Goal: Task Accomplishment & Management: Use online tool/utility

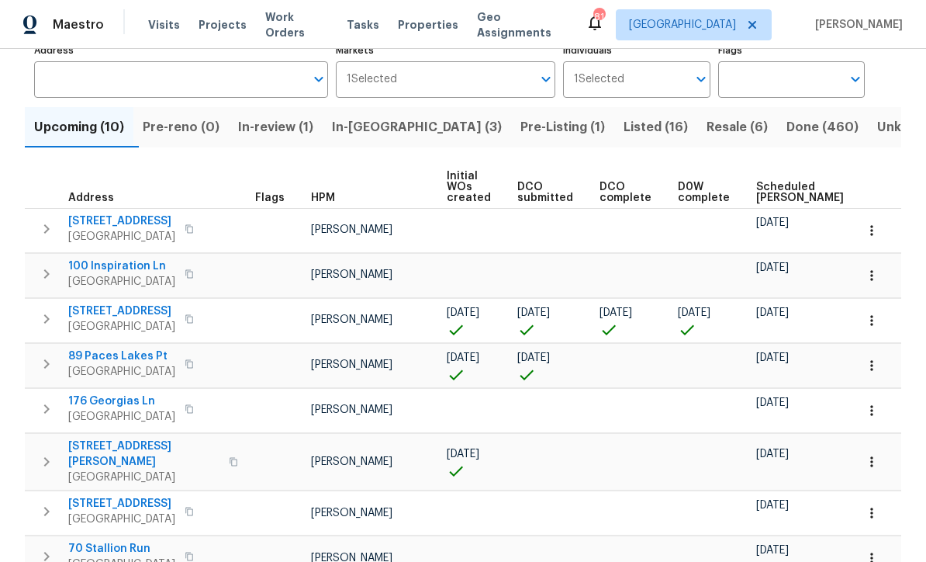
scroll to position [115, 0]
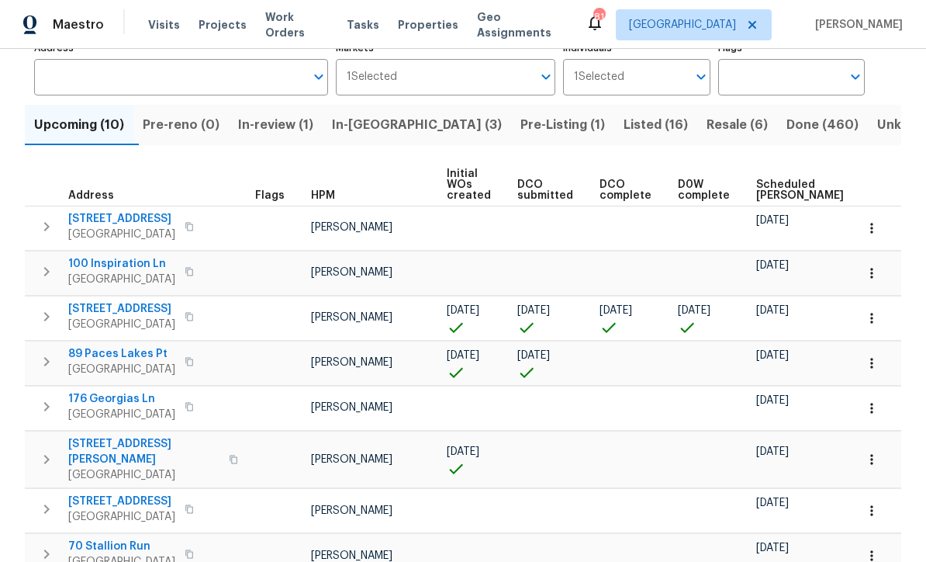
click at [113, 306] on span "[STREET_ADDRESS]" at bounding box center [121, 309] width 107 height 16
click at [874, 322] on icon "button" at bounding box center [872, 318] width 16 height 16
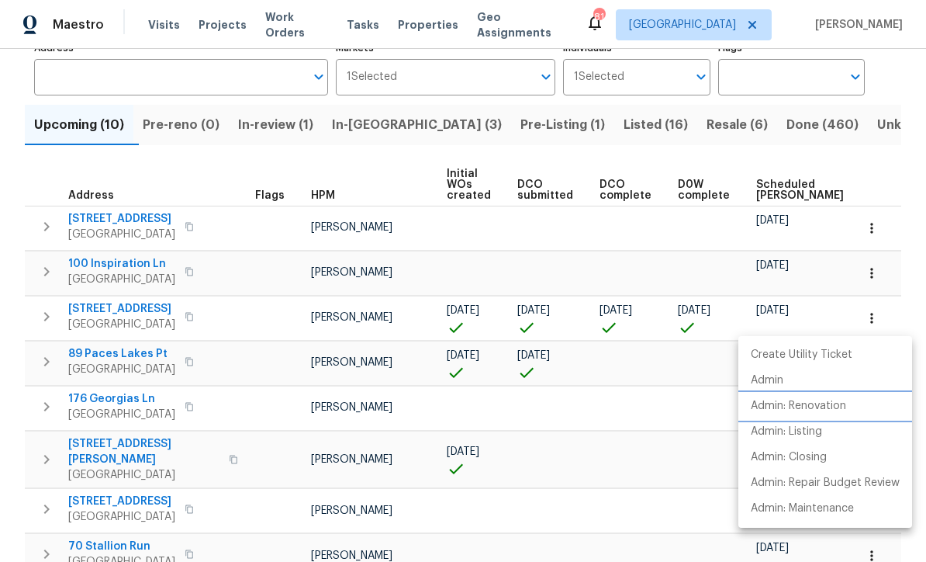
click at [824, 413] on p "Admin: Renovation" at bounding box center [798, 406] width 95 height 16
click at [206, 172] on div at bounding box center [463, 281] width 926 height 562
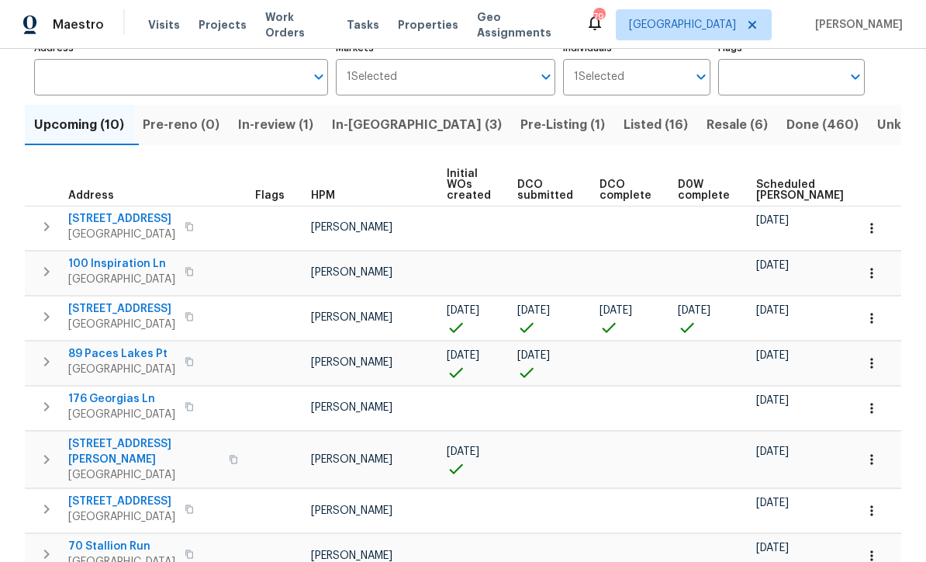
scroll to position [0, 0]
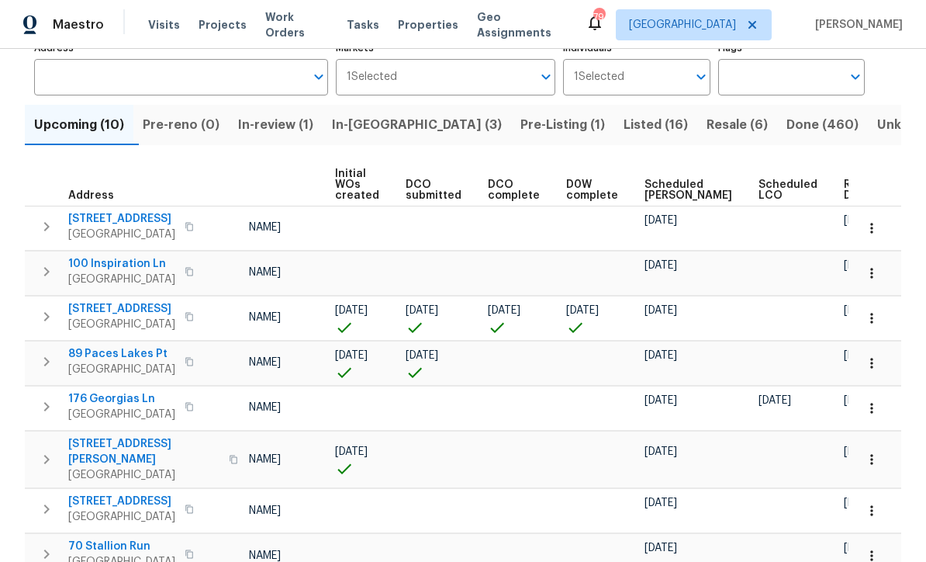
click at [878, 322] on icon "button" at bounding box center [872, 318] width 16 height 16
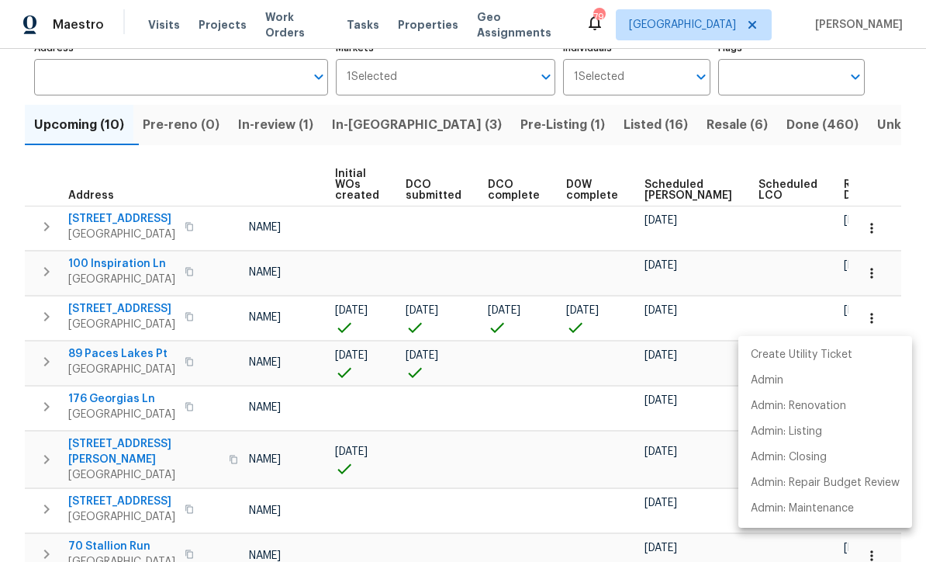
scroll to position [0, 111]
click at [479, 424] on div at bounding box center [463, 281] width 926 height 562
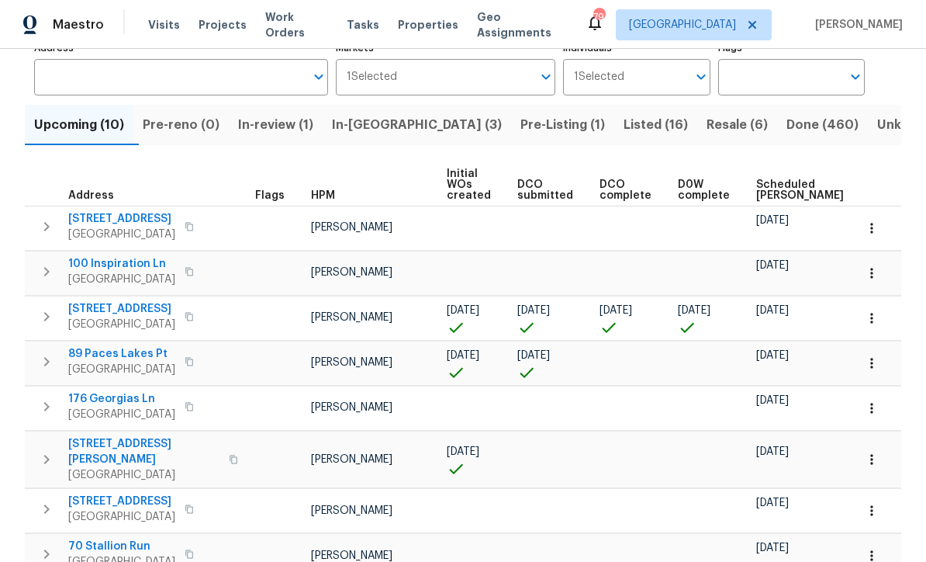
scroll to position [0, 0]
click at [105, 307] on span "[STREET_ADDRESS]" at bounding box center [121, 309] width 107 height 16
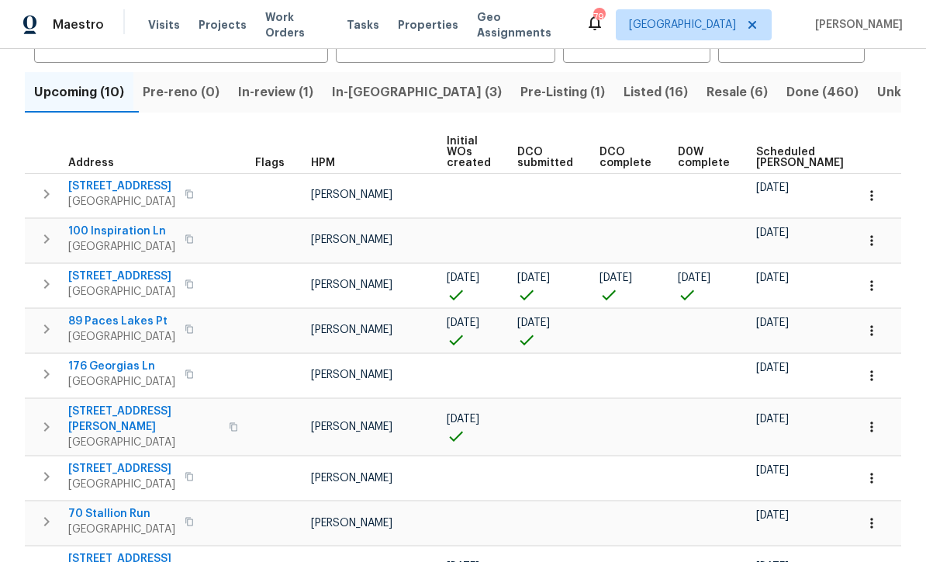
scroll to position [149, 0]
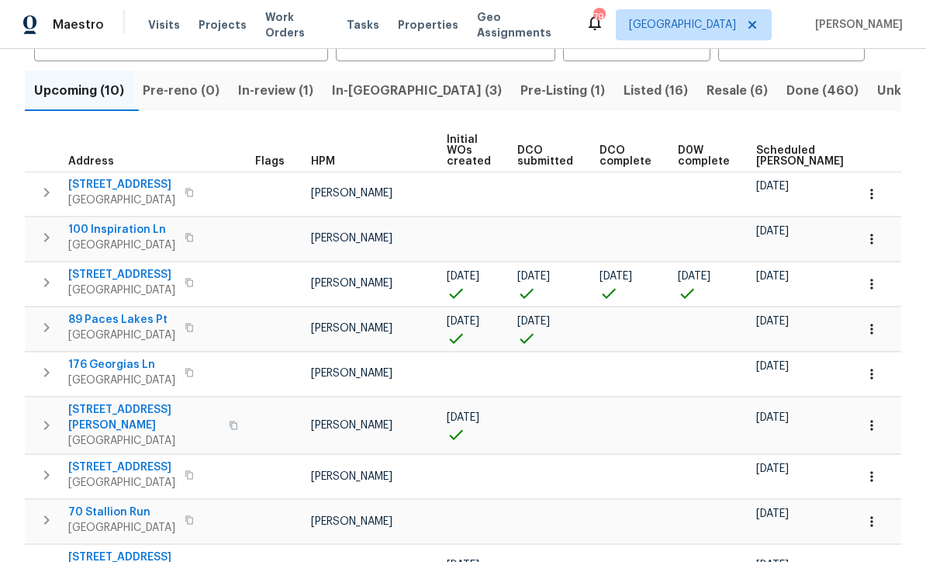
click at [105, 321] on span "89 Paces Lakes Pt" at bounding box center [121, 320] width 107 height 16
click at [874, 331] on icon "button" at bounding box center [872, 329] width 16 height 16
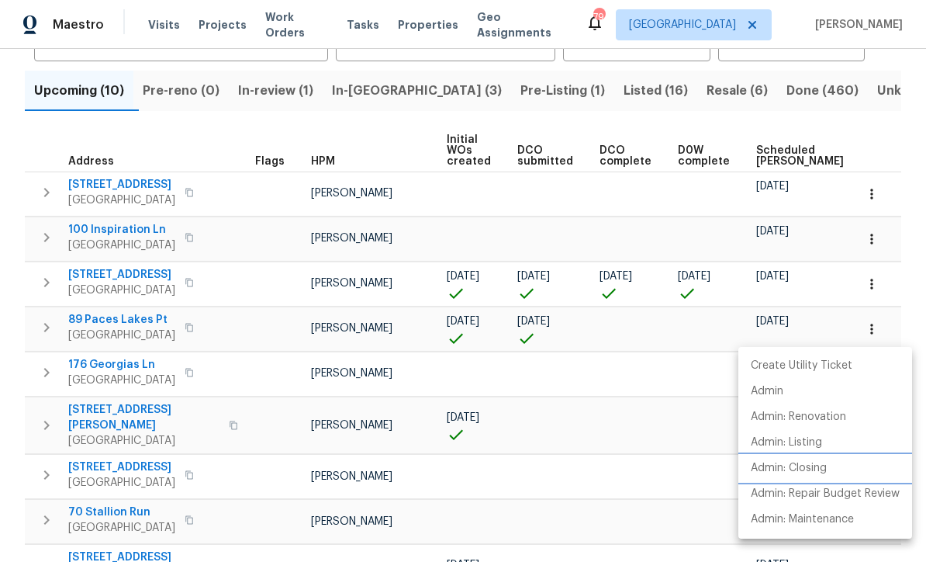
click at [804, 465] on p "Admin: Closing" at bounding box center [789, 468] width 76 height 16
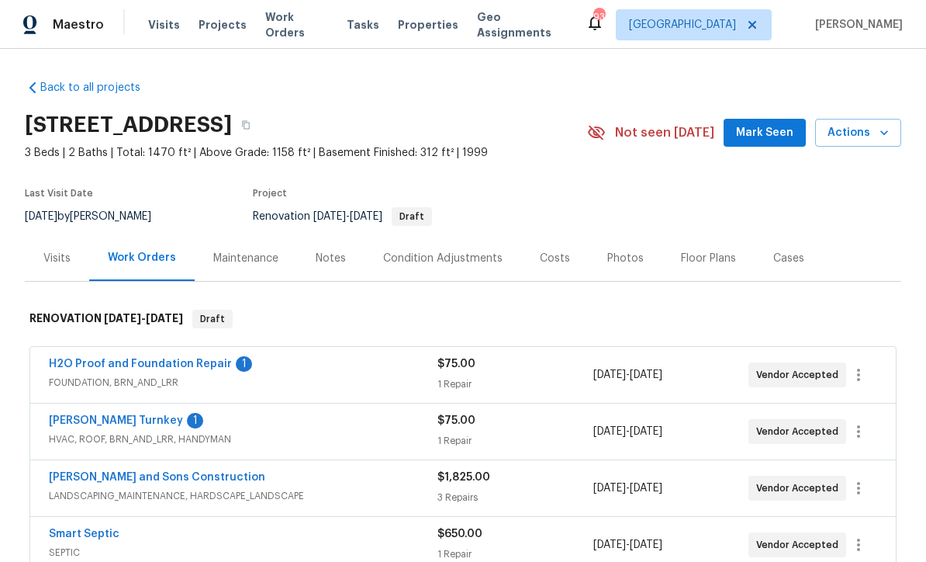
click at [137, 366] on link "H2O Proof and Foundation Repair" at bounding box center [140, 363] width 183 height 11
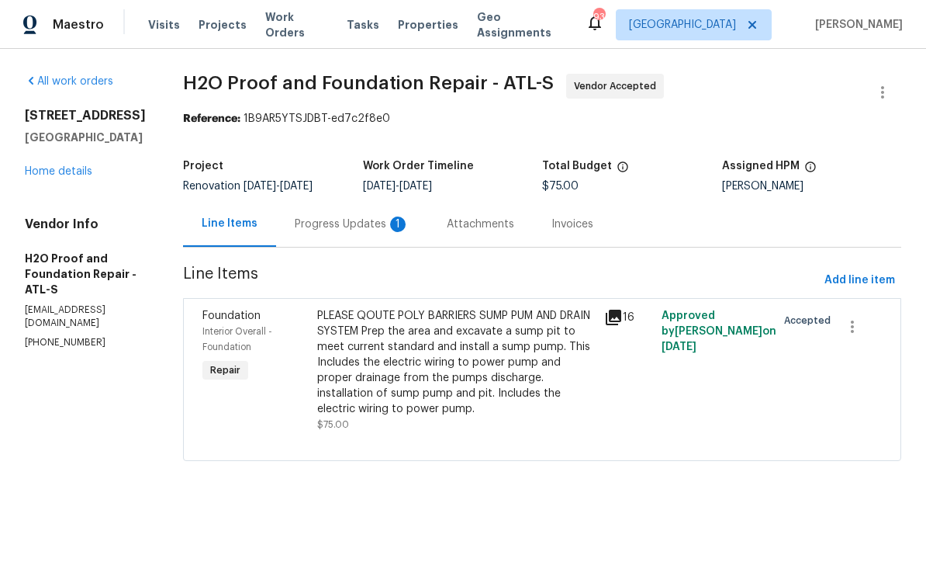
click at [295, 227] on div "Progress Updates 1" at bounding box center [352, 224] width 115 height 16
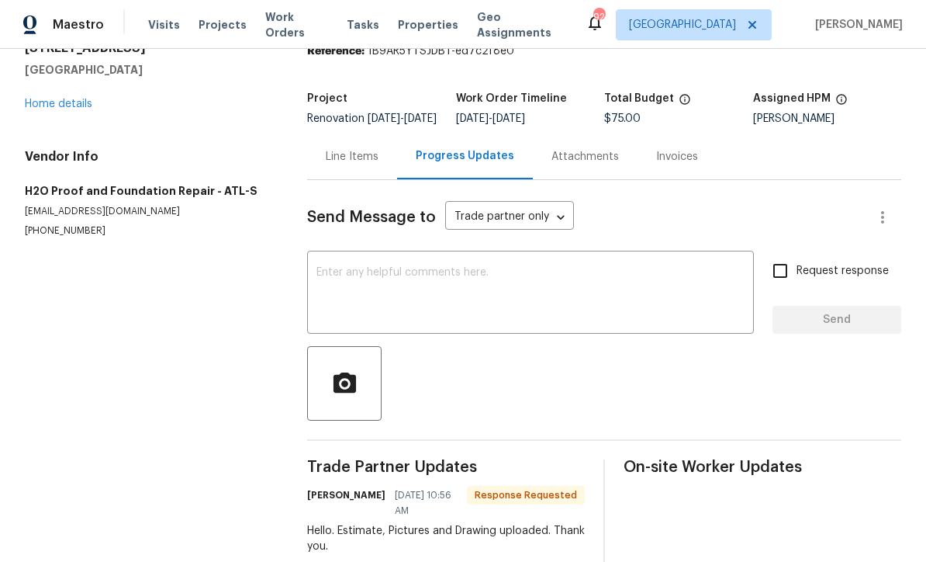
scroll to position [67, 0]
click at [336, 281] on textarea at bounding box center [531, 295] width 428 height 54
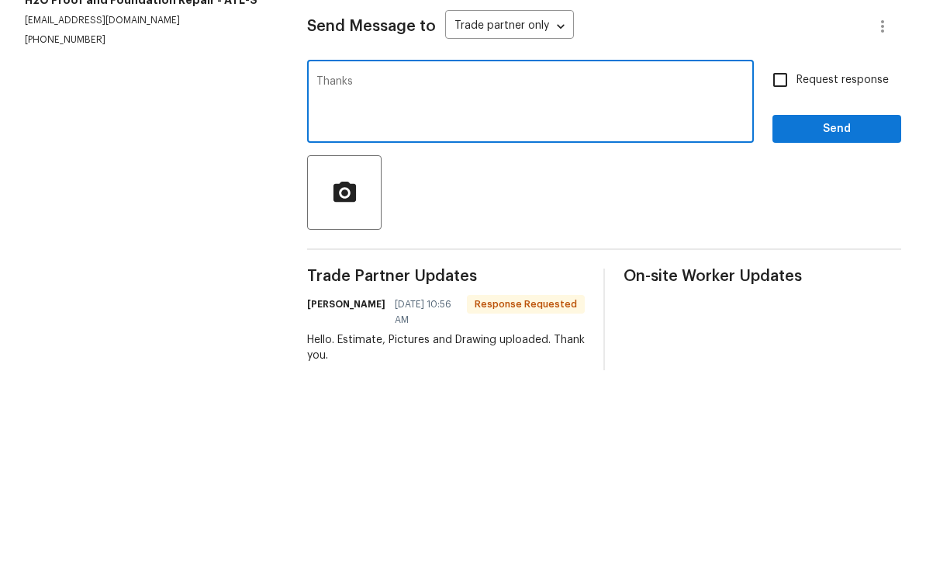
type textarea "Thanks"
click at [790, 255] on input "Request response" at bounding box center [780, 271] width 33 height 33
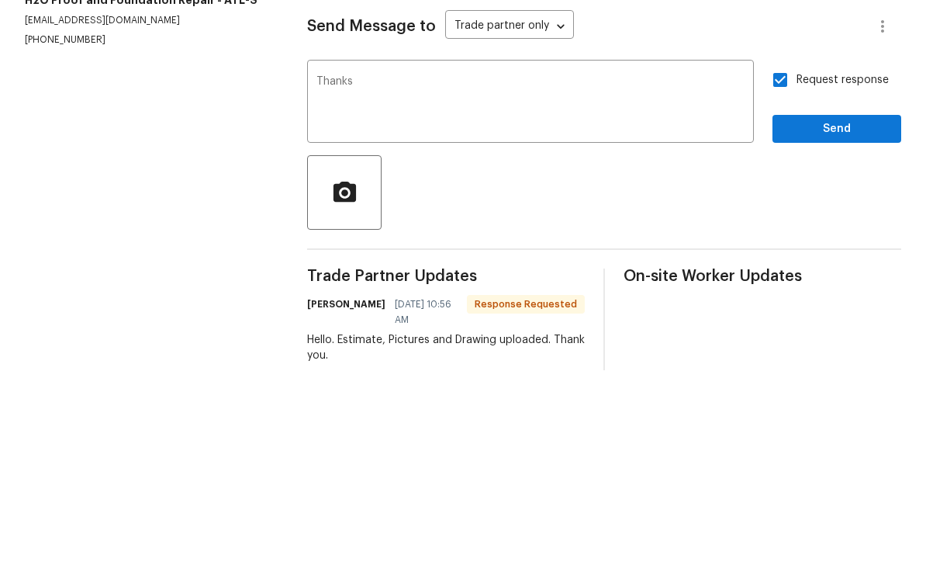
scroll to position [51, 0]
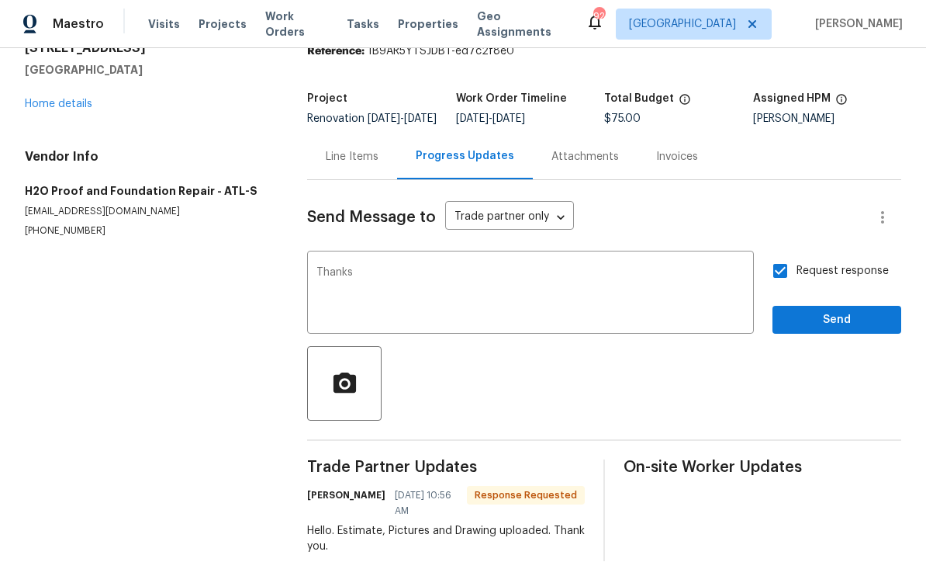
click at [782, 255] on input "Request response" at bounding box center [780, 271] width 33 height 33
checkbox input "false"
click at [832, 311] on span "Send" at bounding box center [837, 320] width 104 height 19
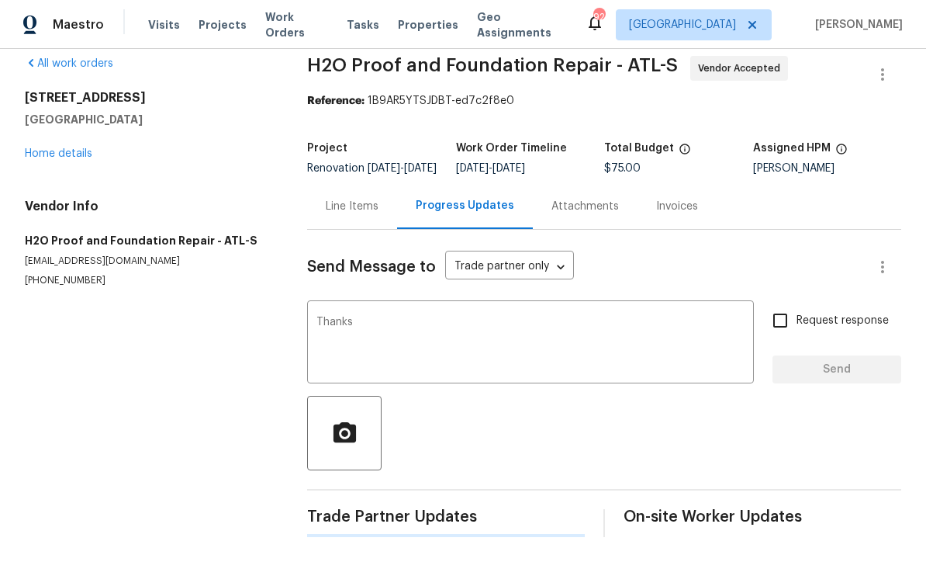
scroll to position [0, 0]
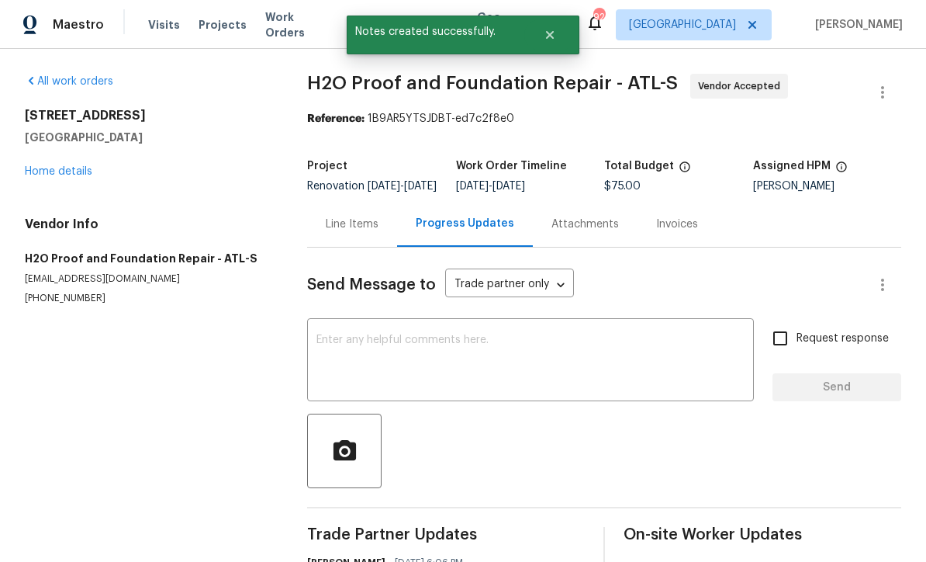
click at [51, 166] on link "Home details" at bounding box center [59, 171] width 68 height 11
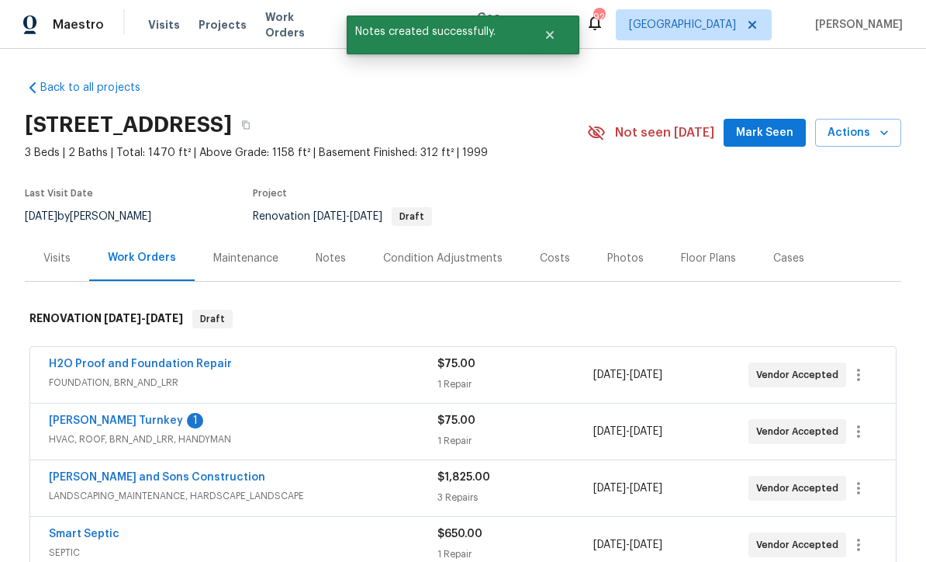
click at [84, 415] on link "[PERSON_NAME] Turnkey" at bounding box center [116, 420] width 134 height 11
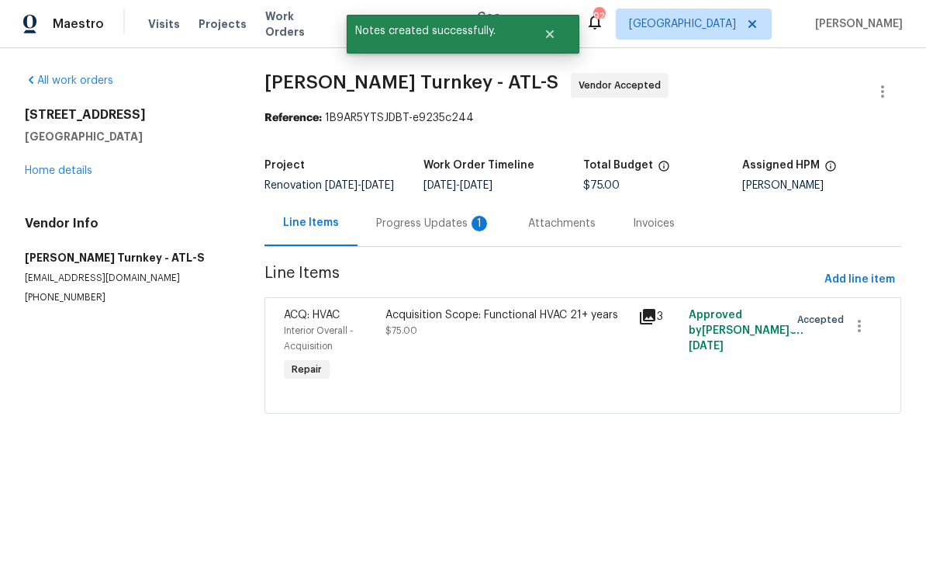
click at [407, 232] on div "Progress Updates 1" at bounding box center [433, 224] width 115 height 16
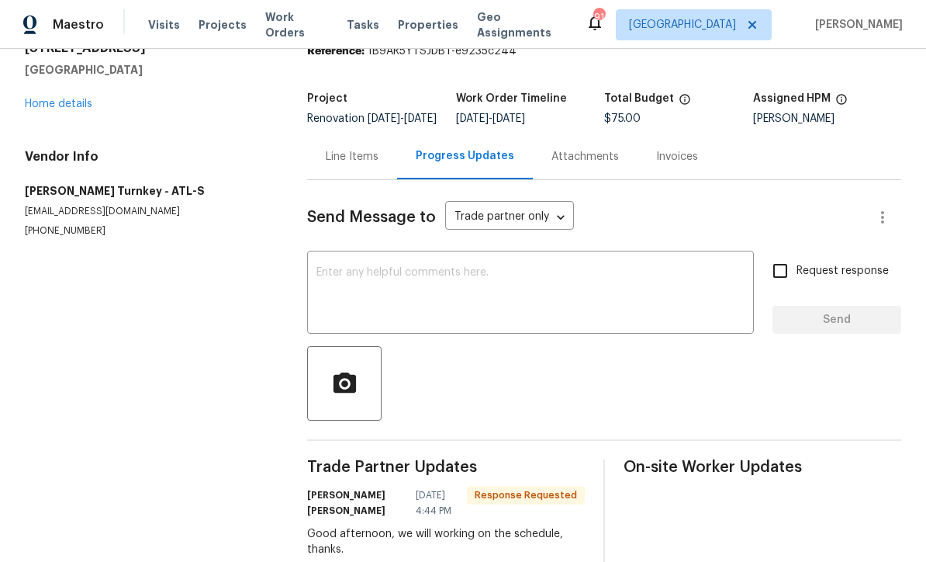
scroll to position [67, 0]
click at [329, 279] on textarea at bounding box center [531, 295] width 428 height 54
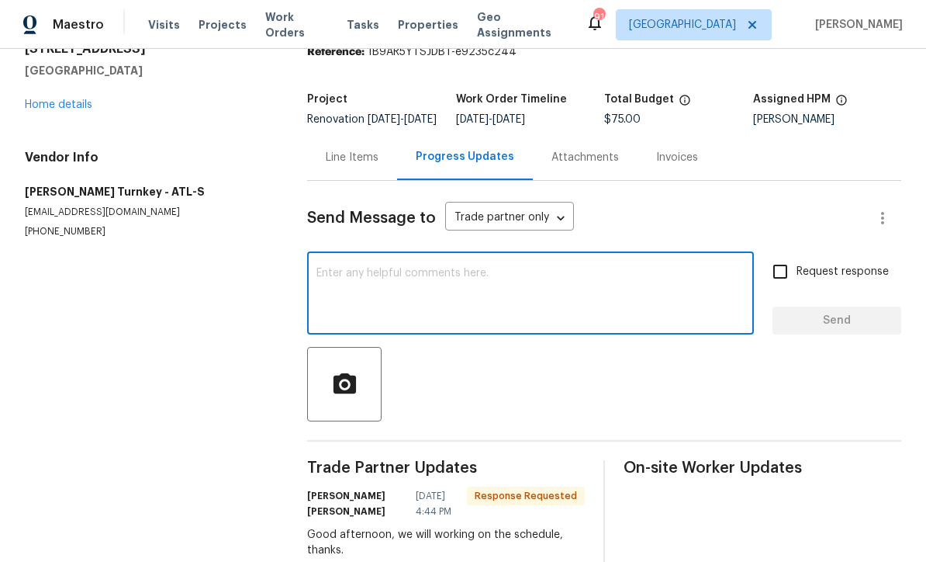
scroll to position [0, 0]
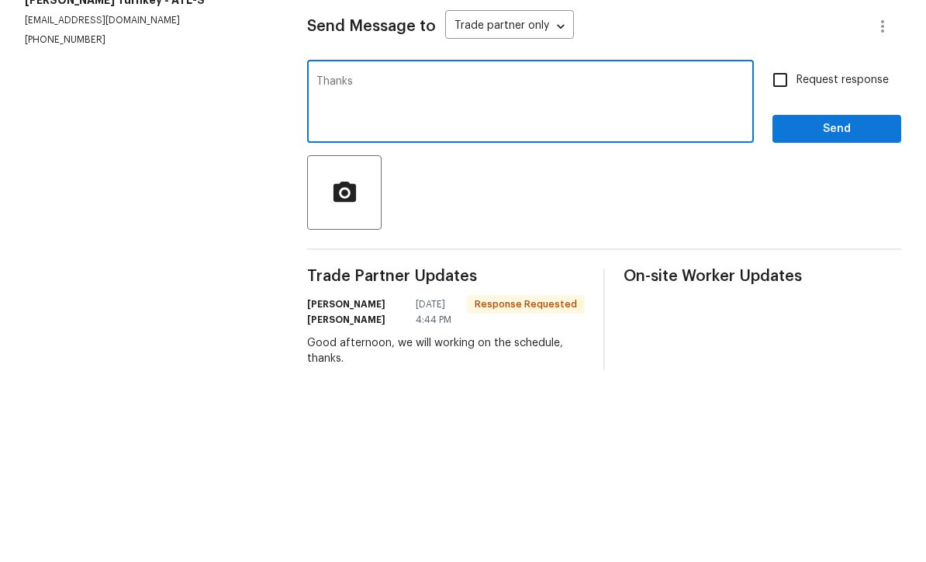
type textarea "Thanks"
click at [815, 311] on span "Send" at bounding box center [837, 320] width 104 height 19
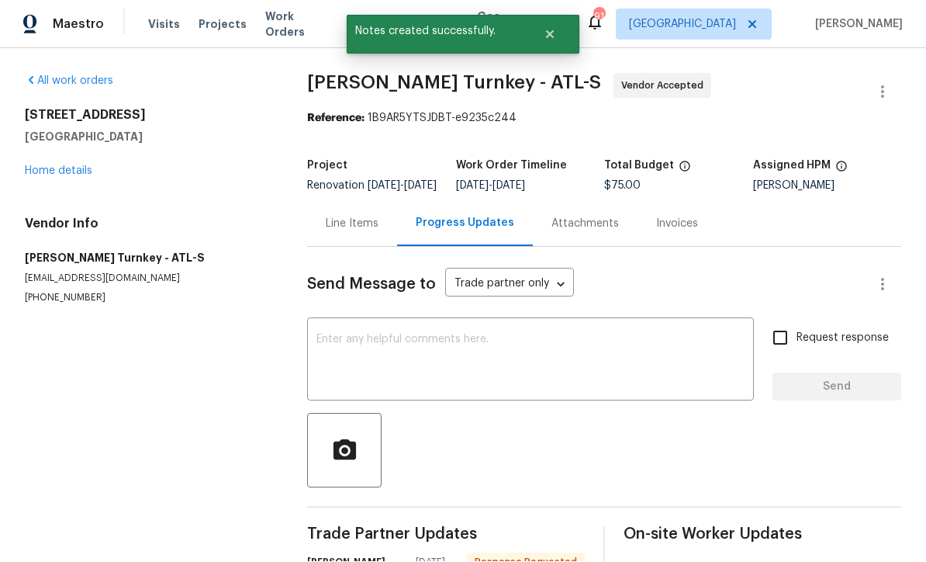
scroll to position [30, 0]
click at [51, 166] on link "Home details" at bounding box center [59, 171] width 68 height 11
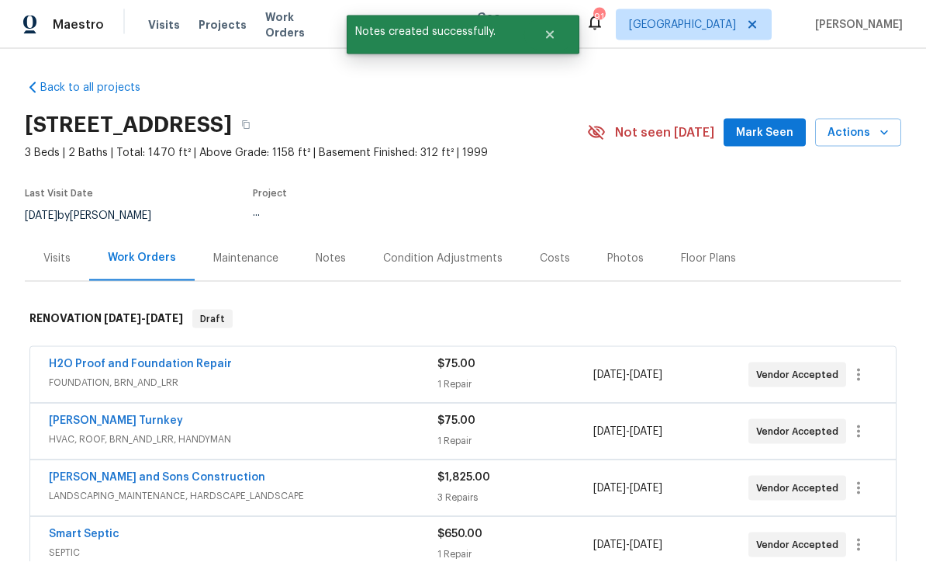
scroll to position [16, 0]
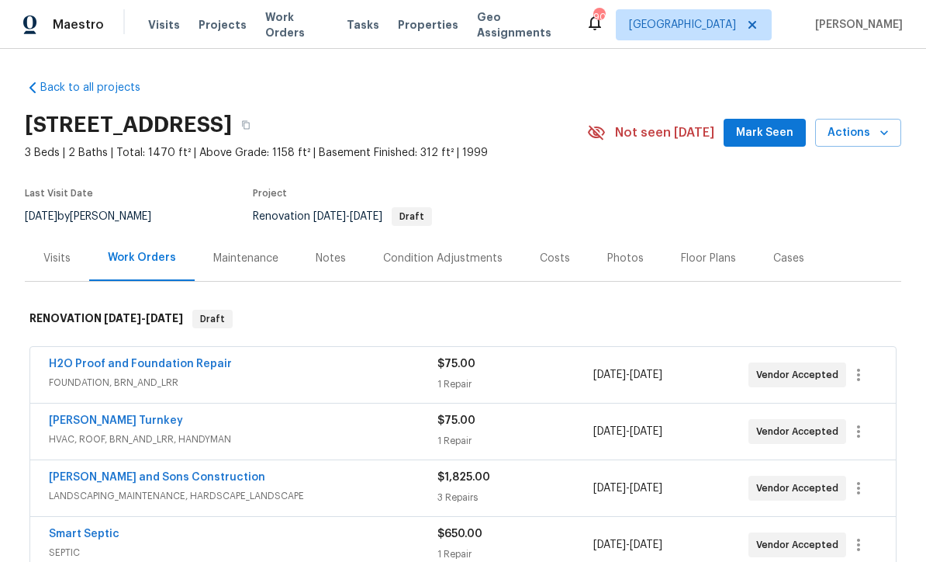
click at [127, 362] on link "H2O Proof and Foundation Repair" at bounding box center [140, 363] width 183 height 11
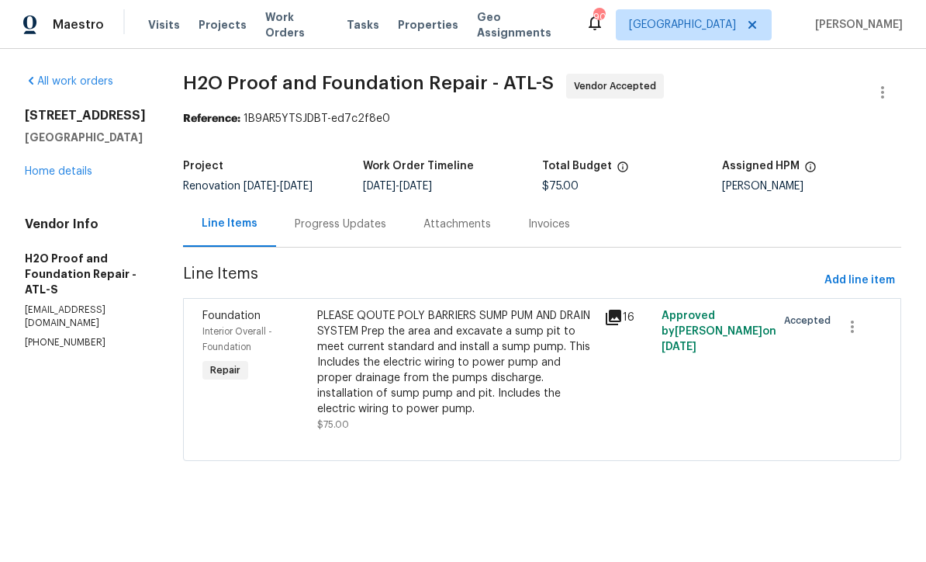
click at [403, 361] on div "PLEASE QOUTE POLY BARRIERS SUMP PUM AND DRAIN SYSTEM Prep the area and excavate…" at bounding box center [456, 362] width 278 height 109
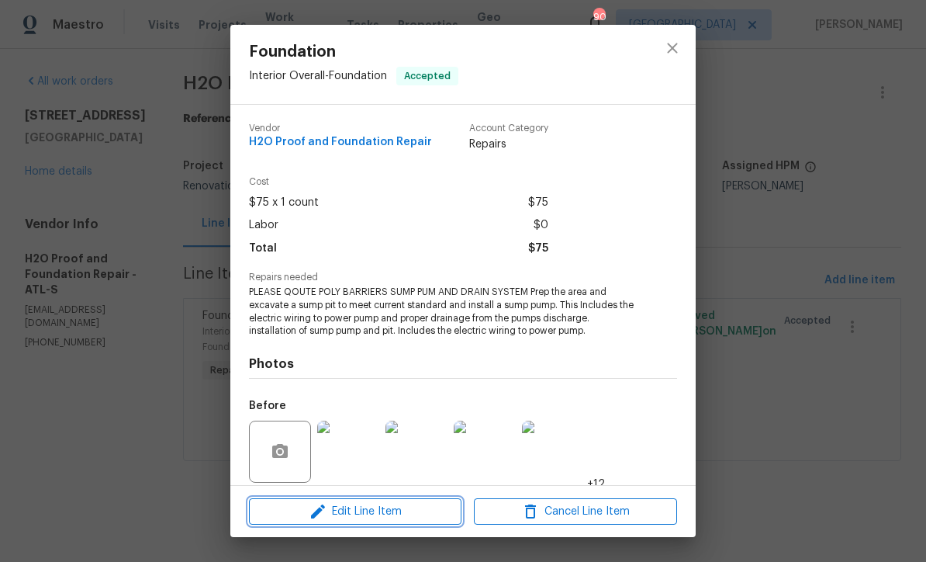
click at [363, 511] on span "Edit Line Item" at bounding box center [355, 511] width 203 height 19
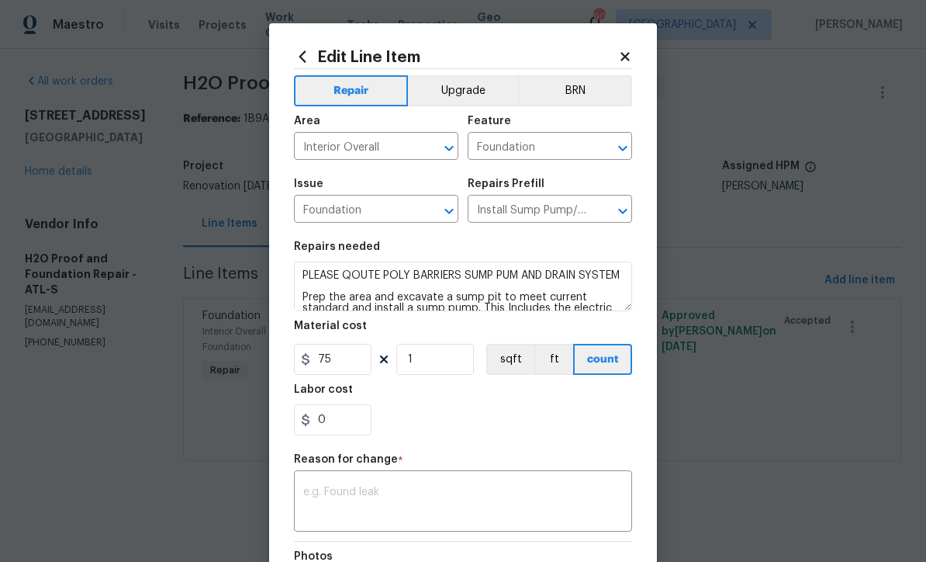
click at [313, 490] on textarea at bounding box center [463, 502] width 320 height 33
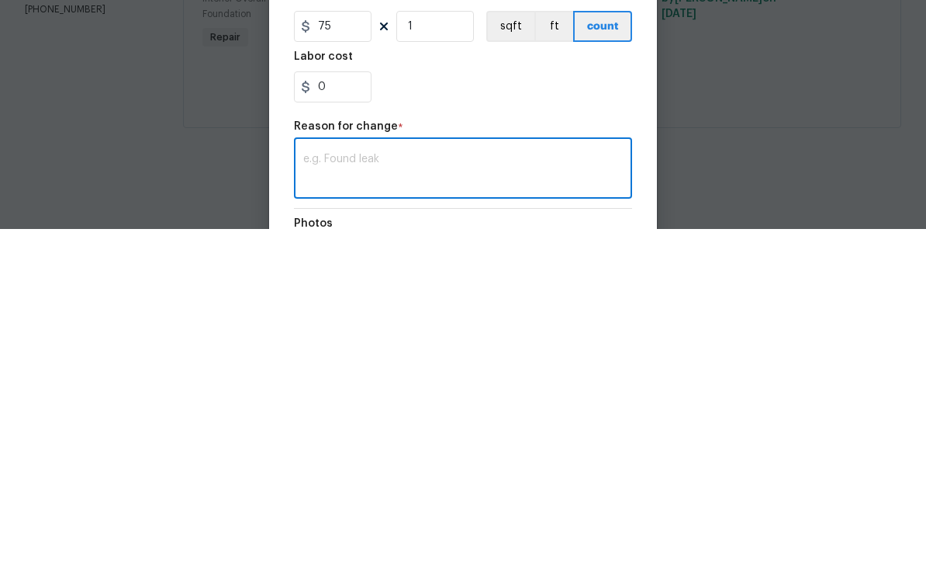
scroll to position [1, 0]
click at [317, 486] on textarea at bounding box center [463, 502] width 320 height 33
paste textarea "Basement Interior Drain - Jackhammer and demo the slab around the perimeter of …"
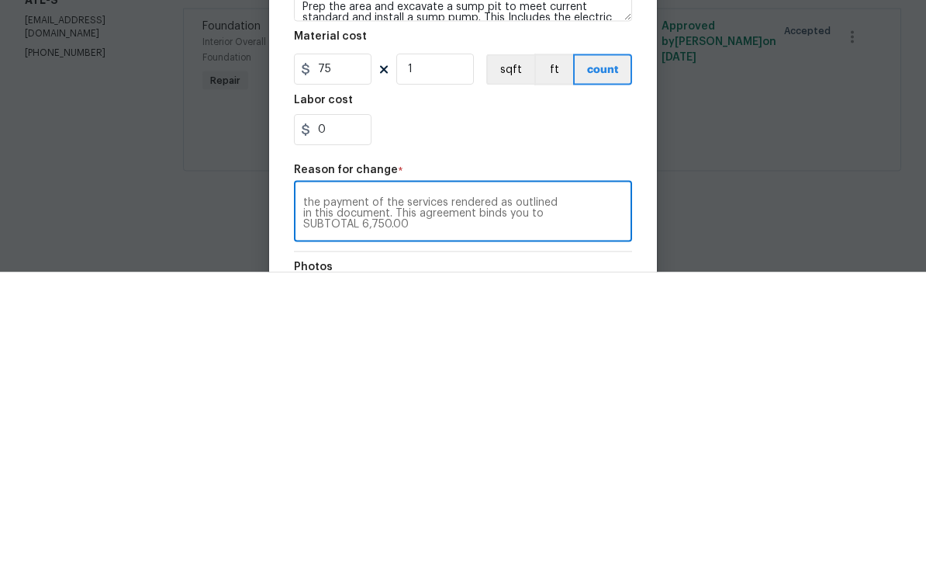
type textarea "Basement Interior Drain - Jackhammer and demo the slab around the perimeter of …"
click at [353, 344] on input "75" at bounding box center [333, 359] width 78 height 31
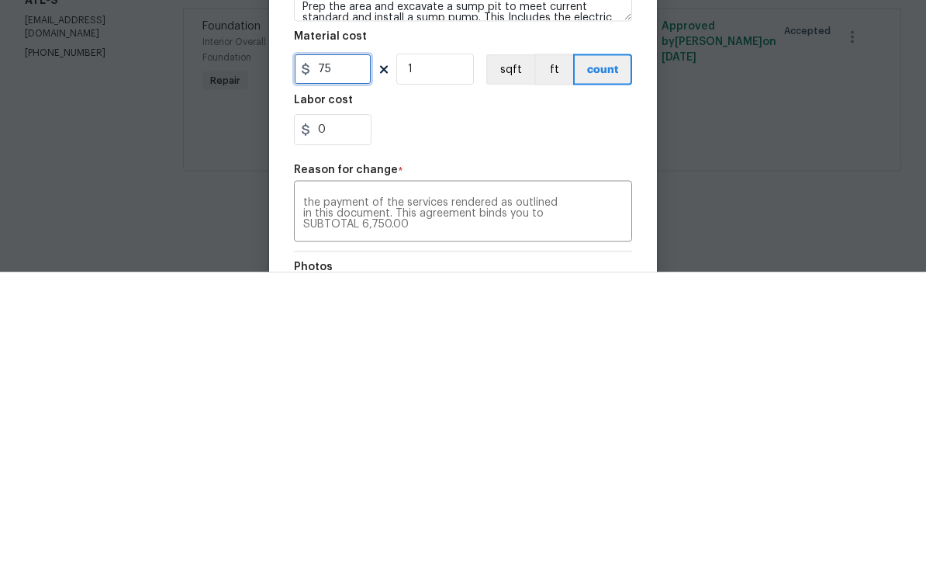
click at [325, 344] on input "75" at bounding box center [333, 359] width 78 height 31
click at [355, 344] on input "675" at bounding box center [333, 359] width 78 height 31
type input "6750"
click at [463, 404] on div "0" at bounding box center [463, 419] width 338 height 31
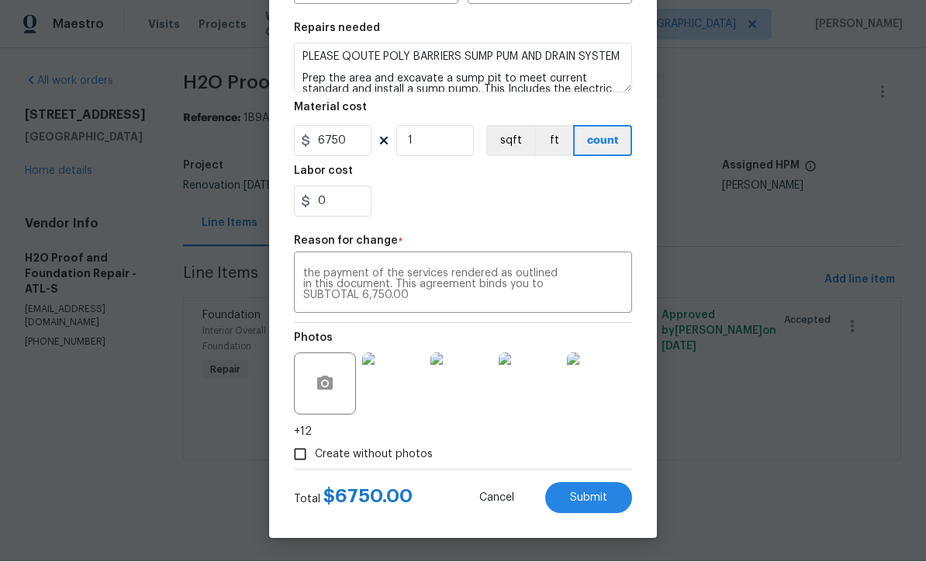
scroll to position [221, 0]
click at [592, 498] on span "Submit" at bounding box center [588, 499] width 37 height 12
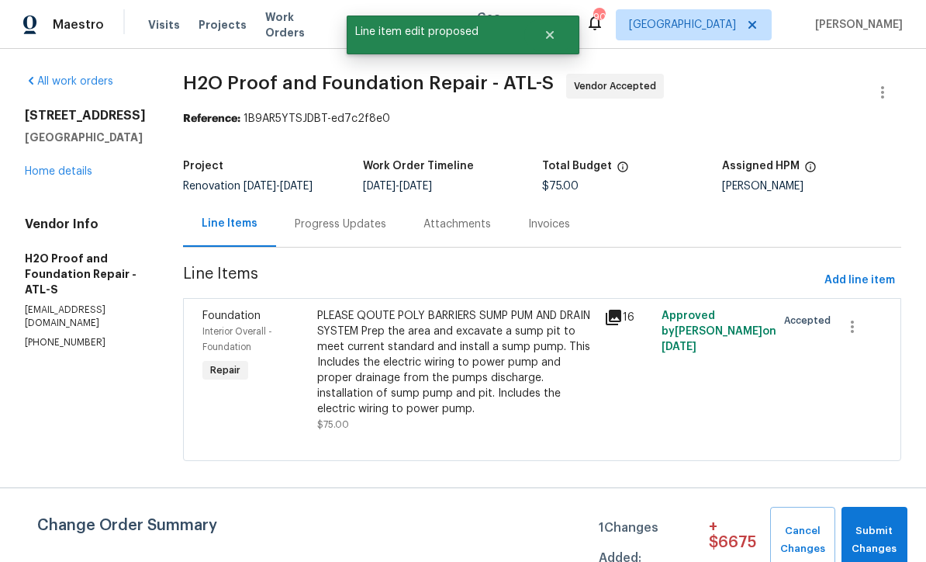
scroll to position [0, 0]
click at [874, 526] on span "Submit Changes" at bounding box center [875, 540] width 50 height 36
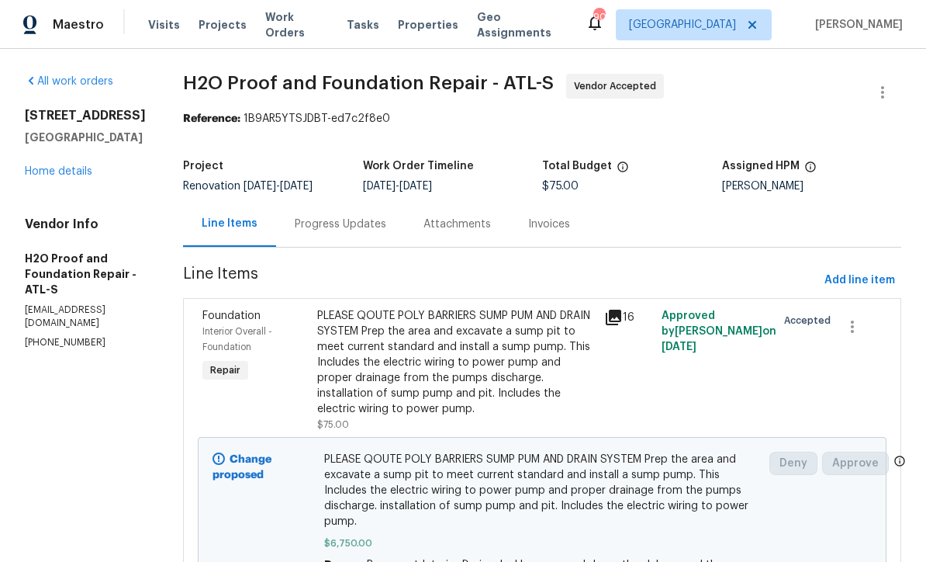
click at [295, 221] on div "Progress Updates" at bounding box center [341, 224] width 92 height 16
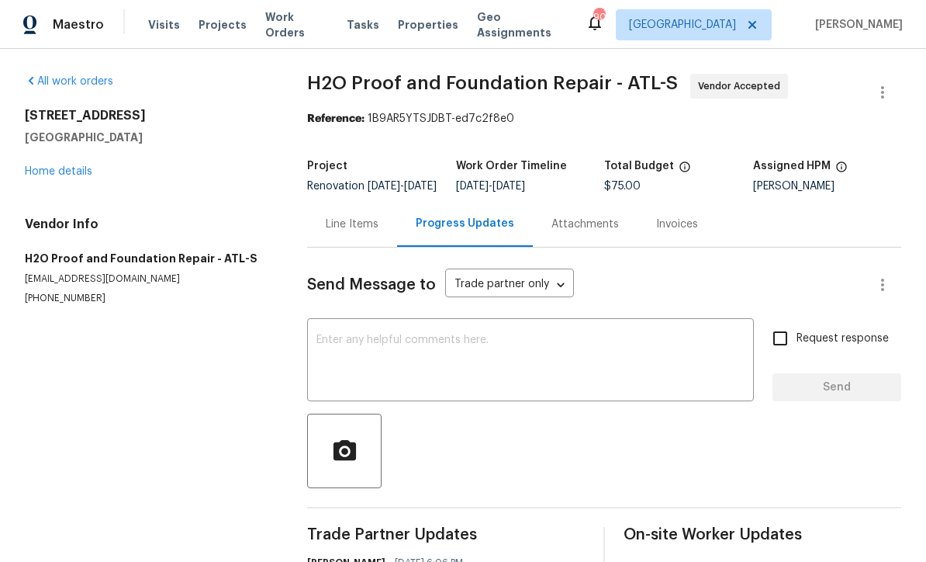
click at [56, 173] on link "Home details" at bounding box center [59, 171] width 68 height 11
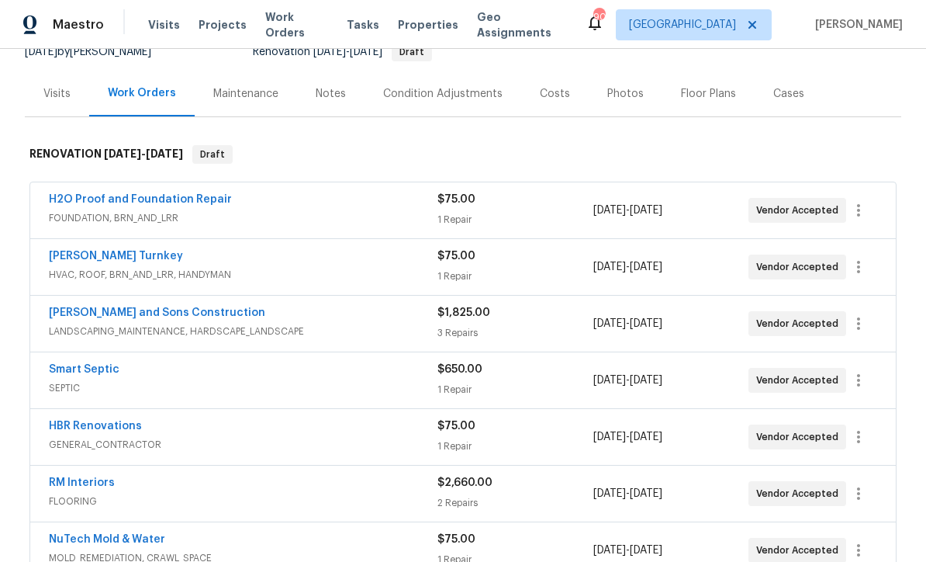
scroll to position [155, 0]
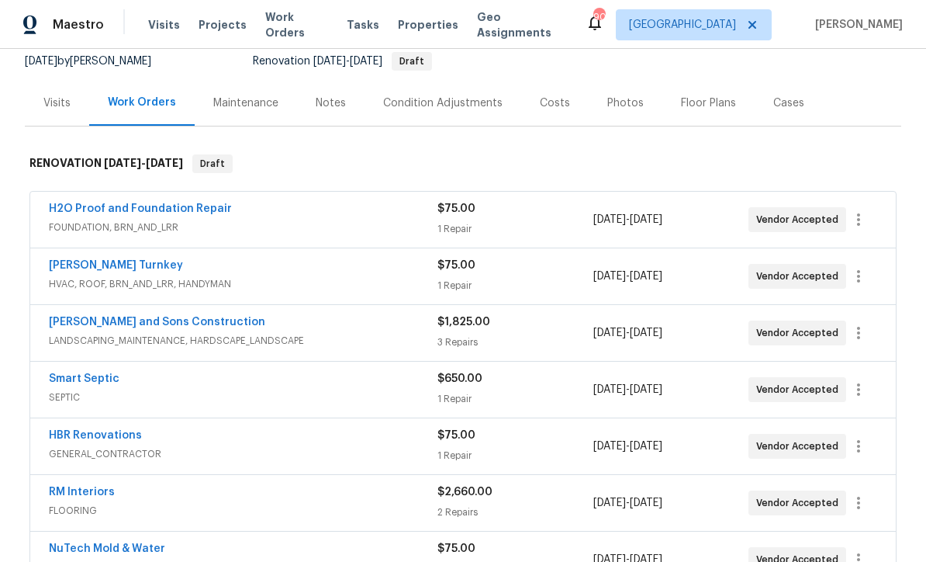
click at [542, 100] on div "Costs" at bounding box center [555, 103] width 30 height 16
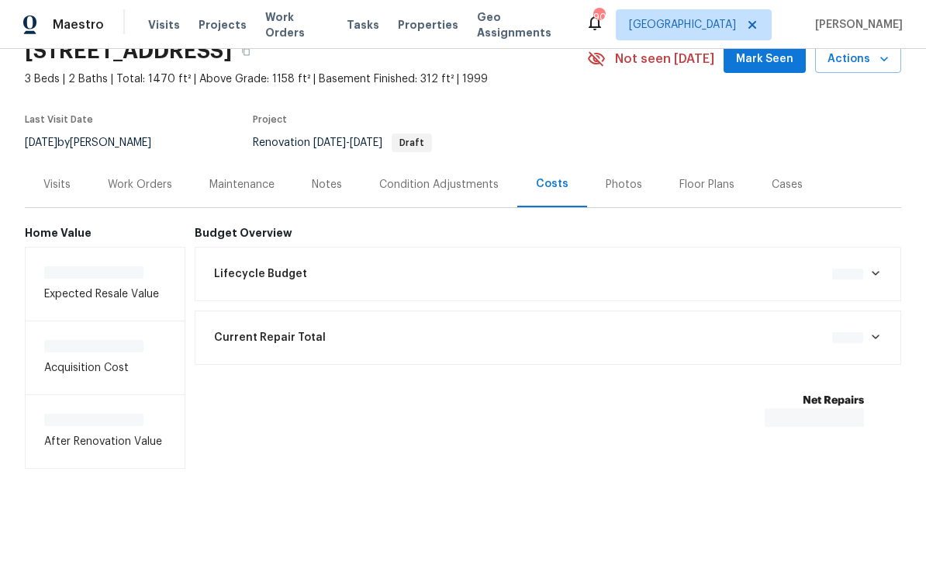
scroll to position [23, 0]
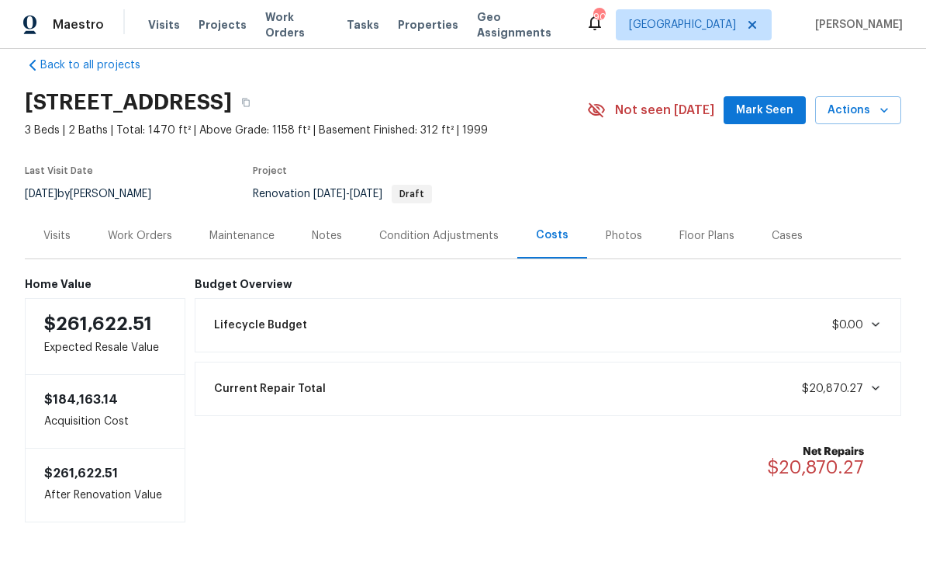
click at [135, 236] on div "Work Orders" at bounding box center [140, 236] width 64 height 16
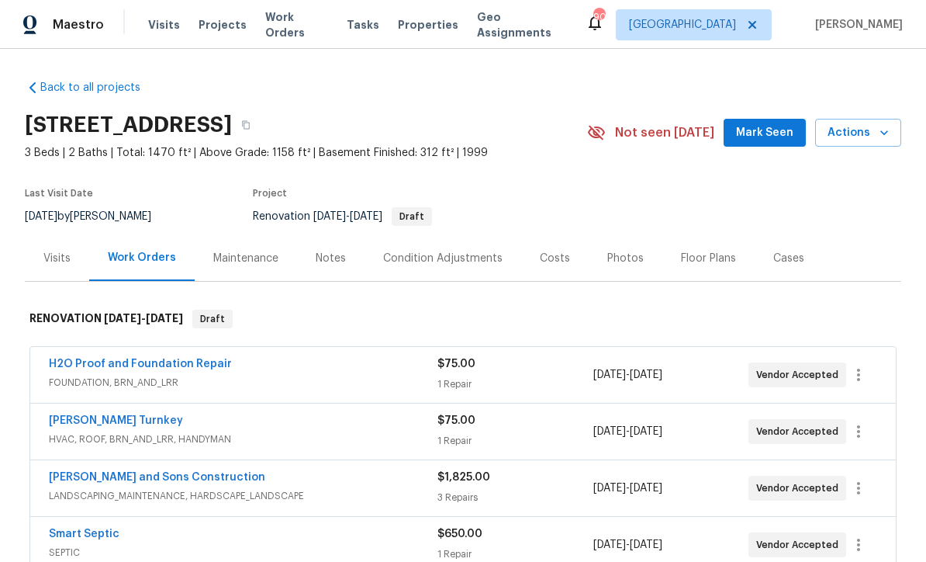
click at [54, 261] on div "Visits" at bounding box center [56, 259] width 27 height 16
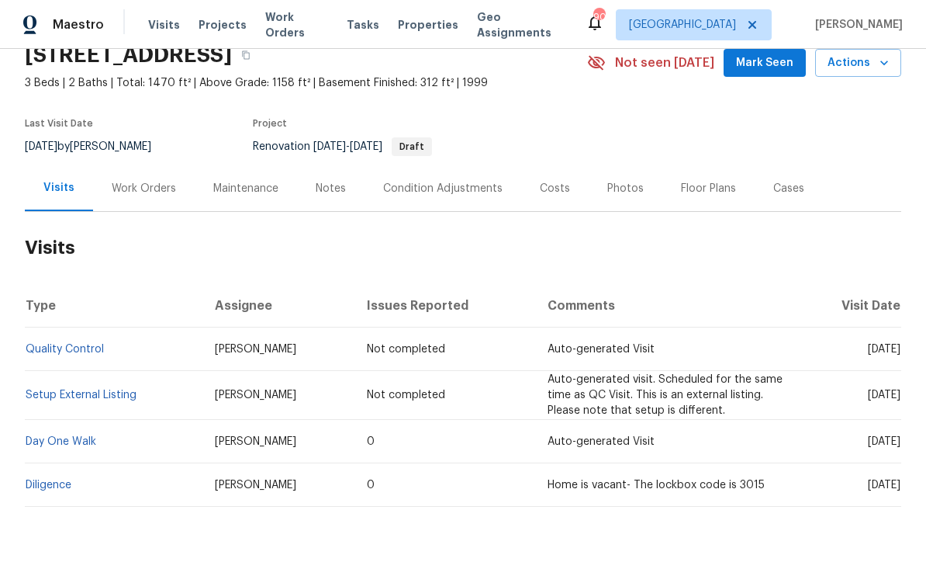
scroll to position [69, 0]
click at [46, 484] on link "Diligence" at bounding box center [49, 485] width 46 height 11
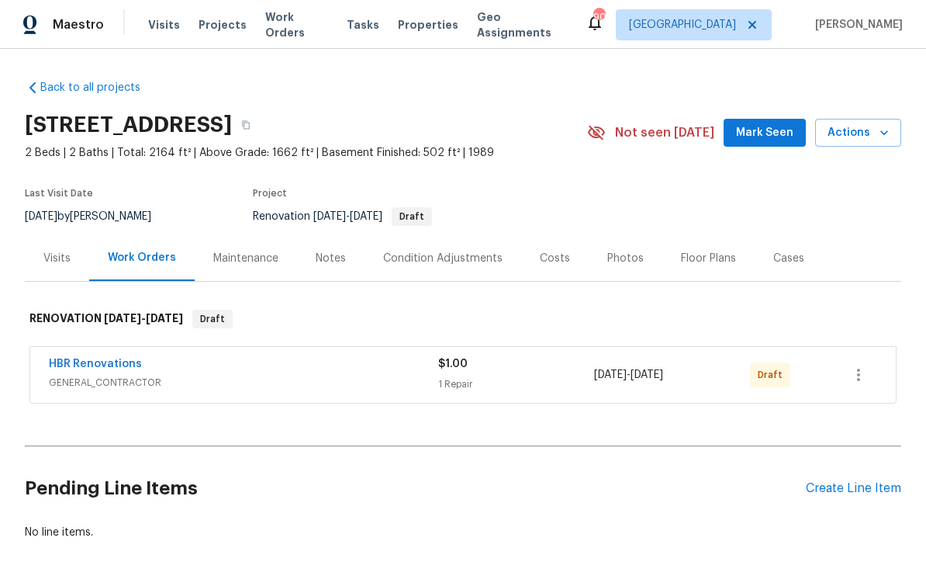
click at [50, 265] on div "Visits" at bounding box center [56, 259] width 27 height 16
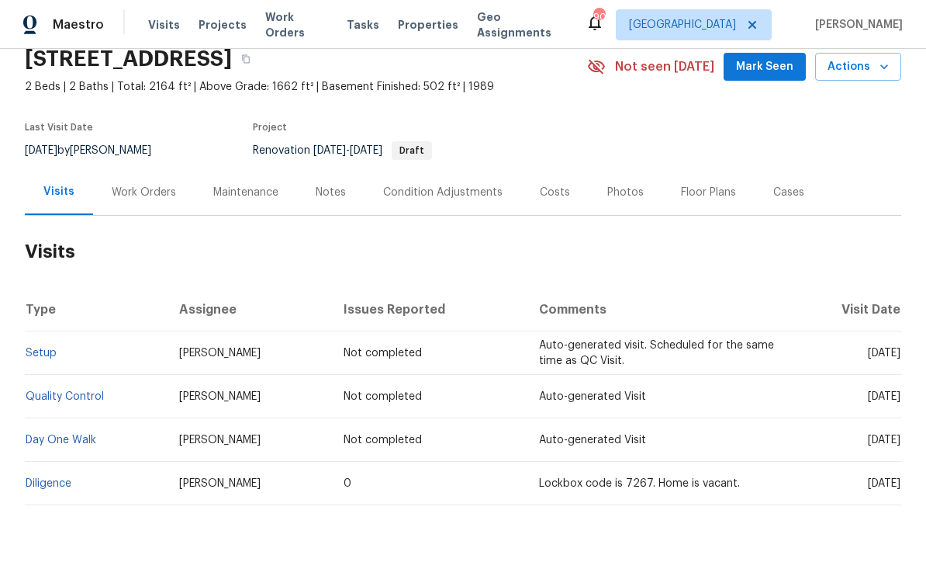
scroll to position [64, 0]
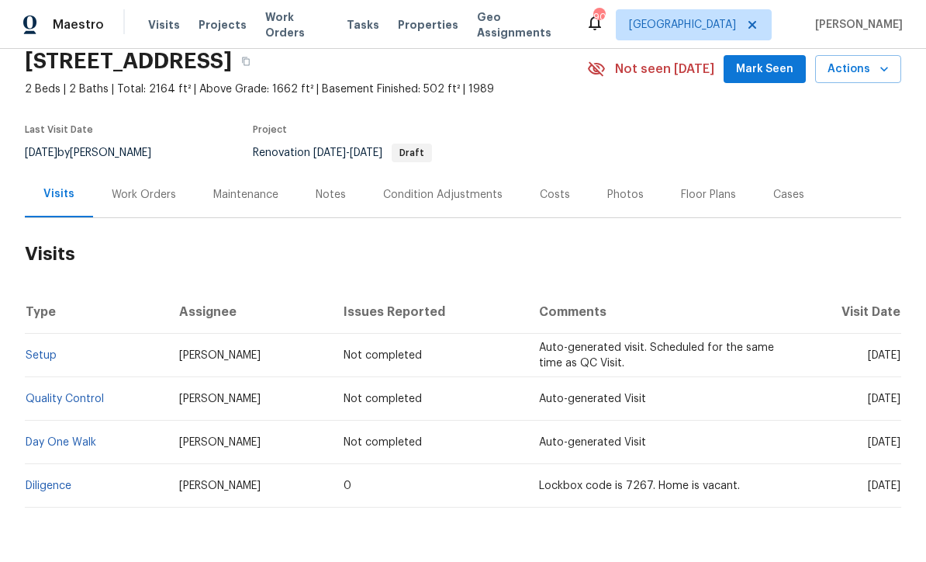
click at [49, 483] on link "Diligence" at bounding box center [49, 485] width 46 height 11
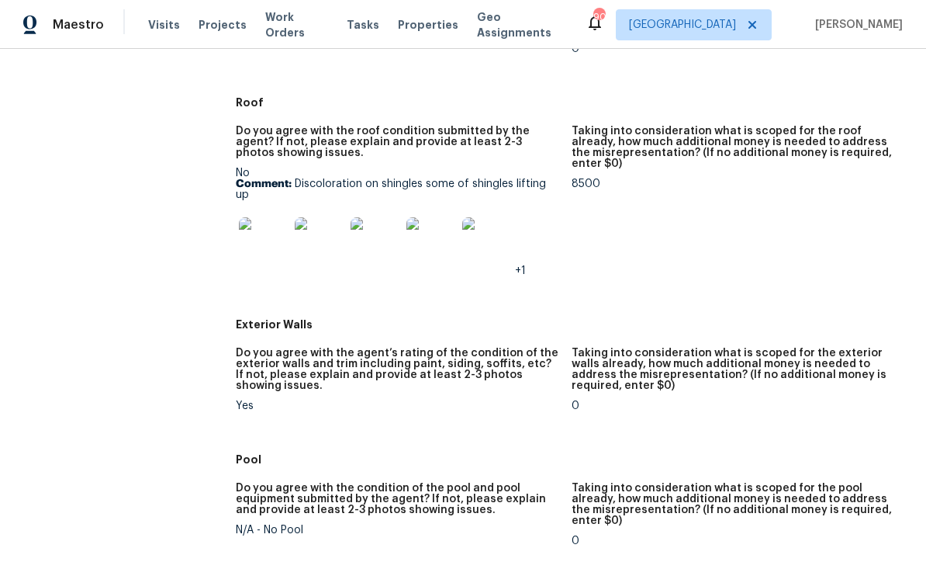
scroll to position [528, 0]
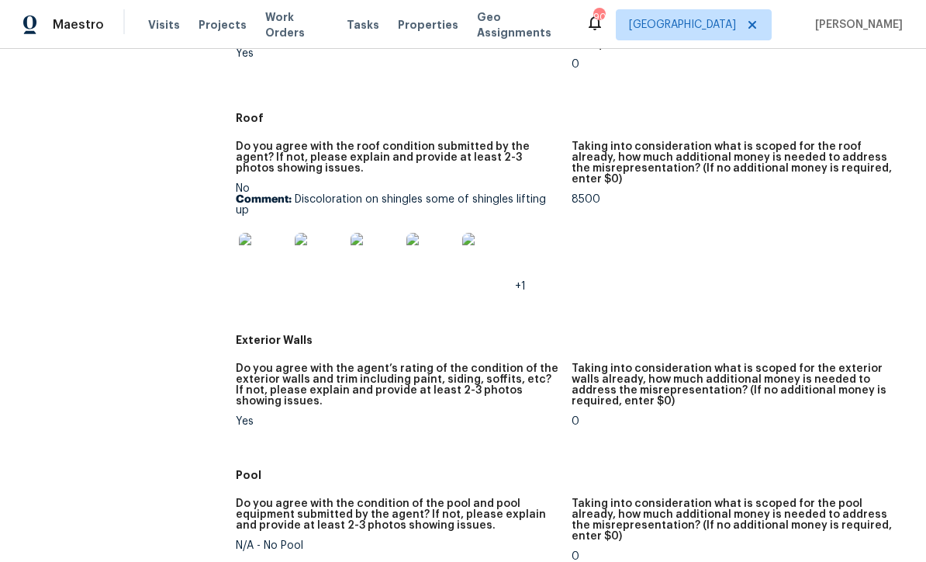
click at [271, 260] on img at bounding box center [264, 258] width 50 height 50
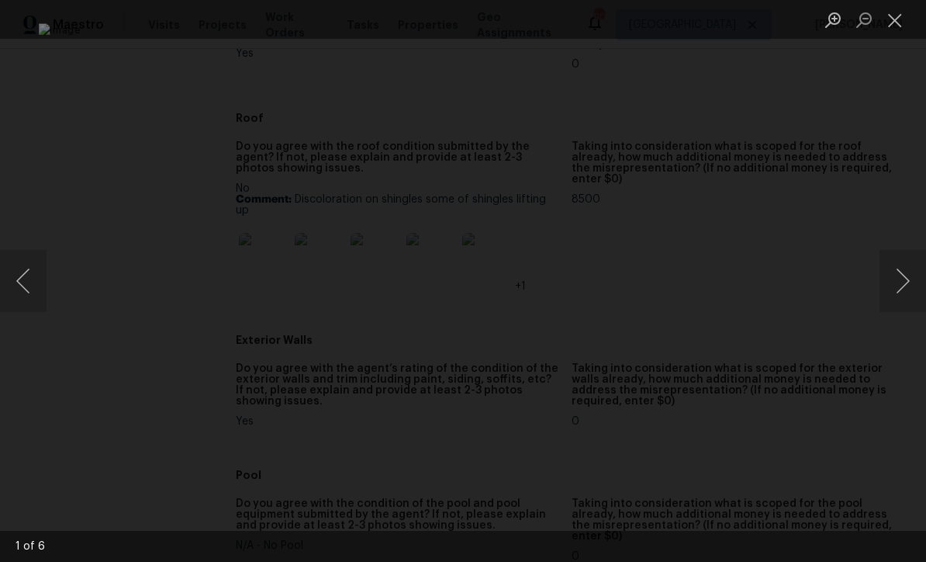
click at [904, 281] on button "Next image" at bounding box center [903, 281] width 47 height 62
click at [906, 283] on button "Next image" at bounding box center [903, 281] width 47 height 62
click at [892, 22] on button "Close lightbox" at bounding box center [895, 19] width 31 height 27
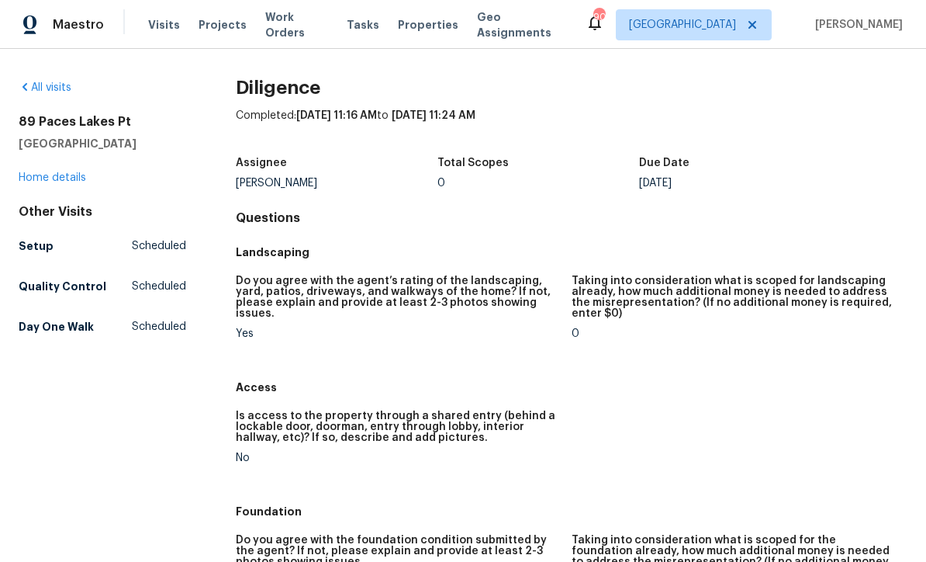
scroll to position [0, 0]
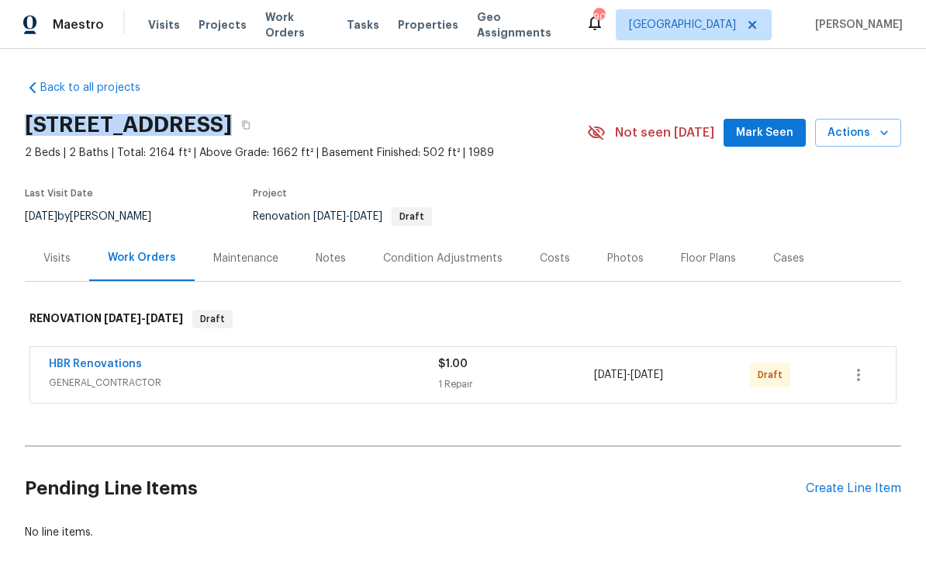
click at [57, 254] on div "Visits" at bounding box center [56, 259] width 27 height 16
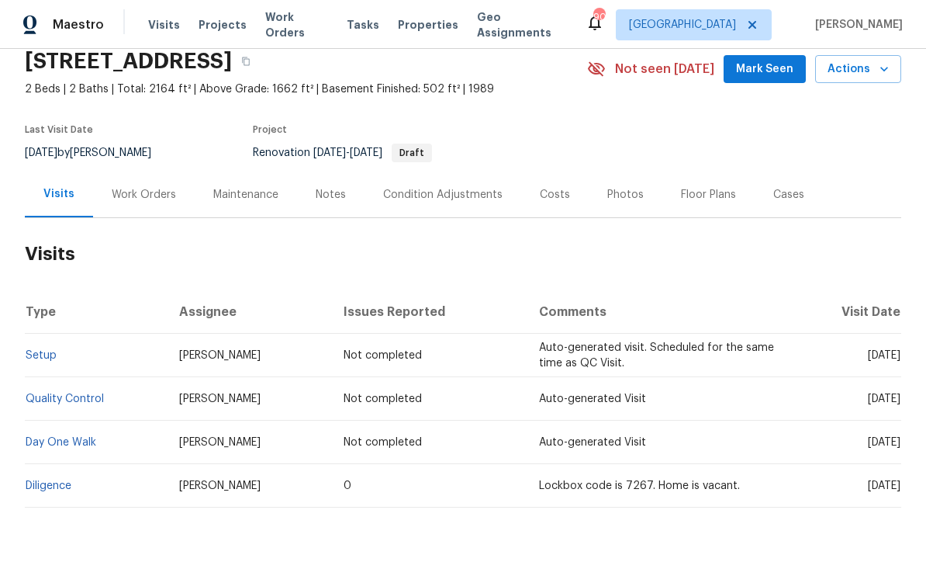
scroll to position [64, 0]
click at [46, 480] on link "Diligence" at bounding box center [49, 485] width 46 height 11
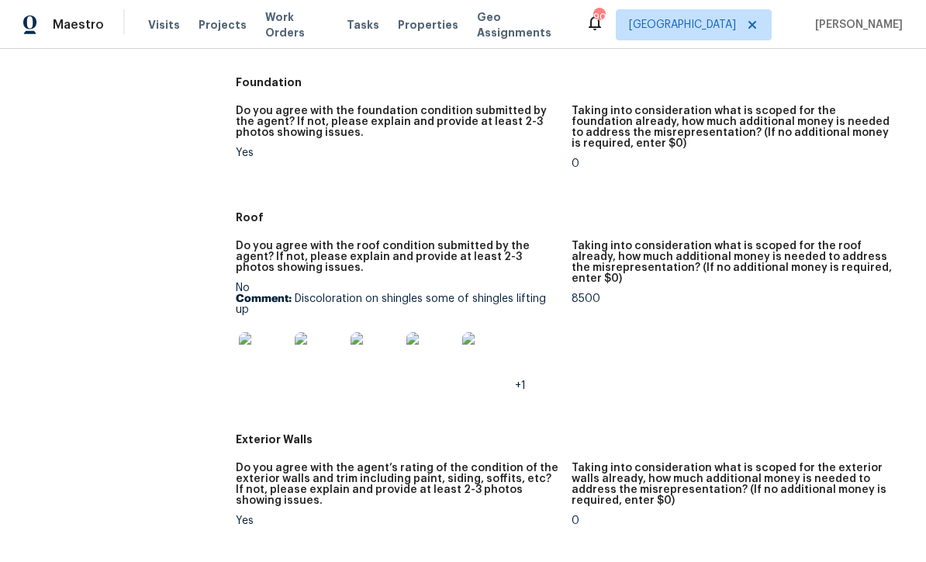
scroll to position [430, 0]
click at [265, 351] on img at bounding box center [264, 356] width 50 height 50
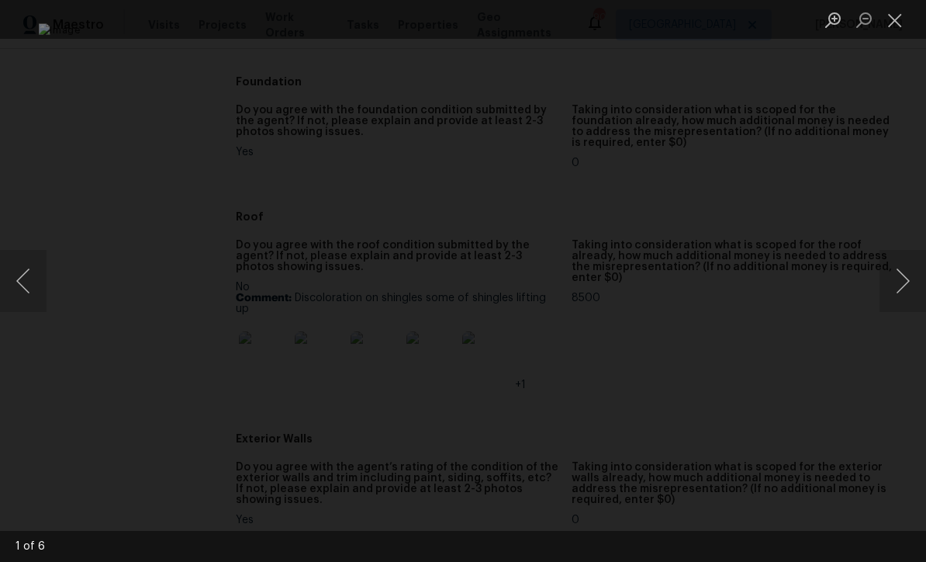
click at [902, 281] on button "Next image" at bounding box center [903, 281] width 47 height 62
click at [900, 284] on button "Next image" at bounding box center [903, 281] width 47 height 62
click at [895, 284] on button "Next image" at bounding box center [903, 281] width 47 height 62
click at [902, 285] on button "Next image" at bounding box center [903, 281] width 47 height 62
click at [901, 283] on button "Next image" at bounding box center [903, 281] width 47 height 62
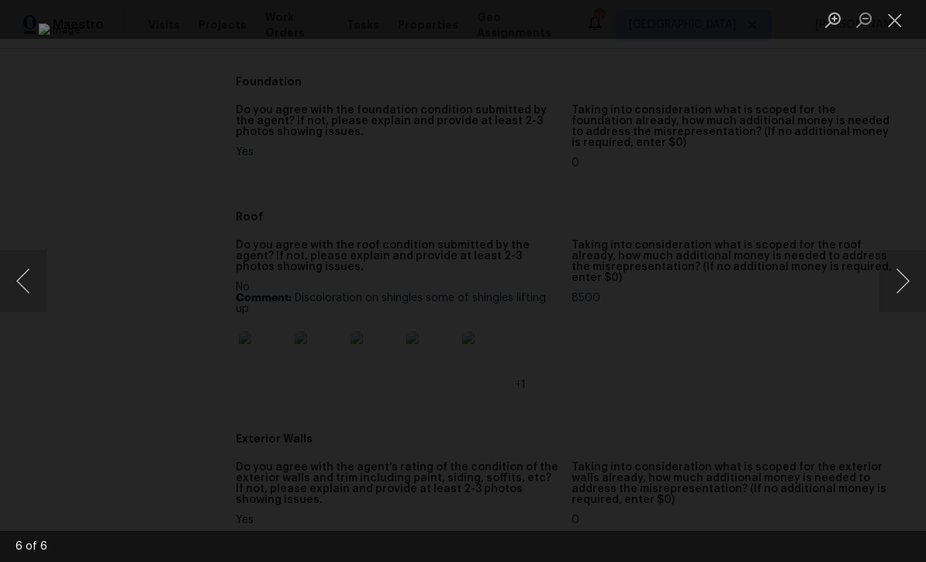
click at [897, 23] on button "Close lightbox" at bounding box center [895, 19] width 31 height 27
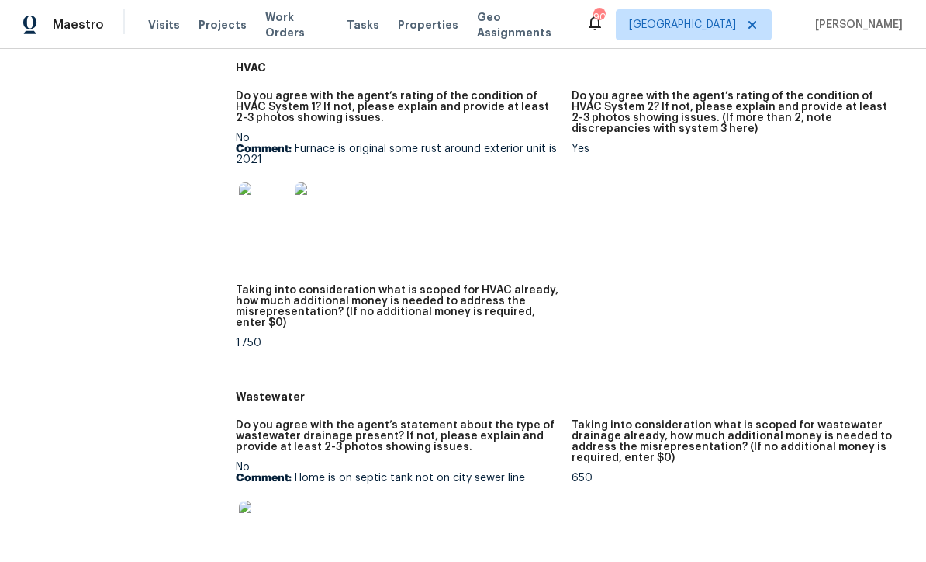
scroll to position [1069, 0]
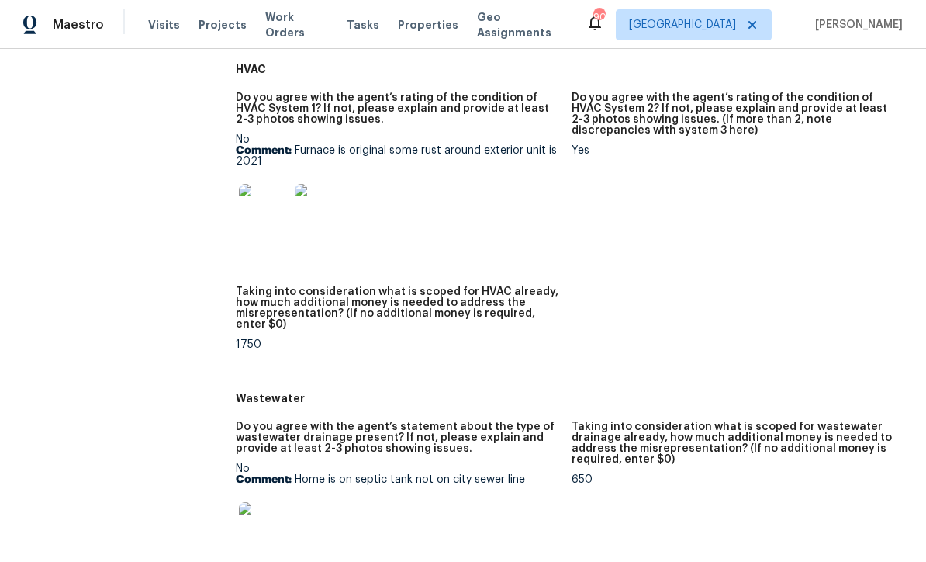
click at [265, 221] on img at bounding box center [264, 209] width 50 height 50
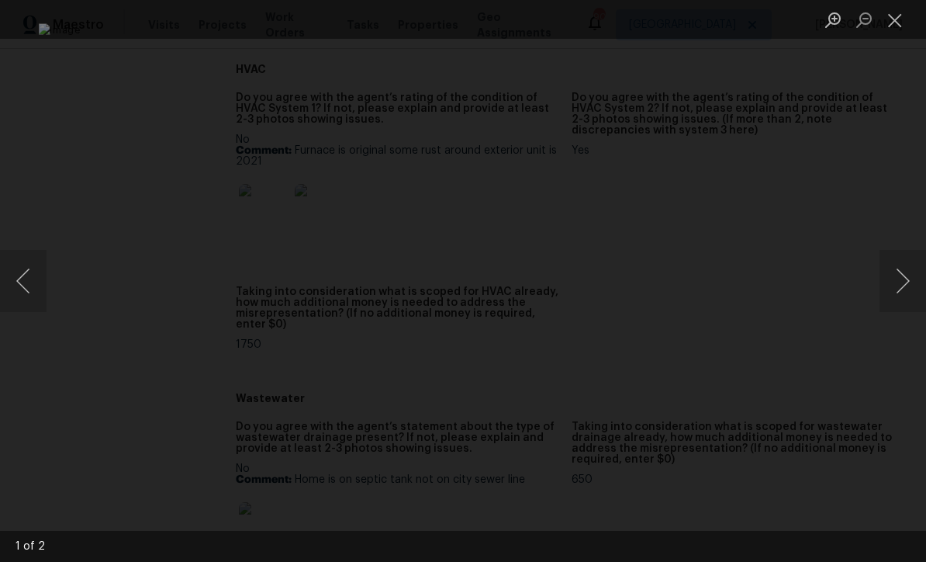
click at [898, 286] on button "Next image" at bounding box center [903, 281] width 47 height 62
click at [899, 22] on button "Close lightbox" at bounding box center [895, 19] width 31 height 27
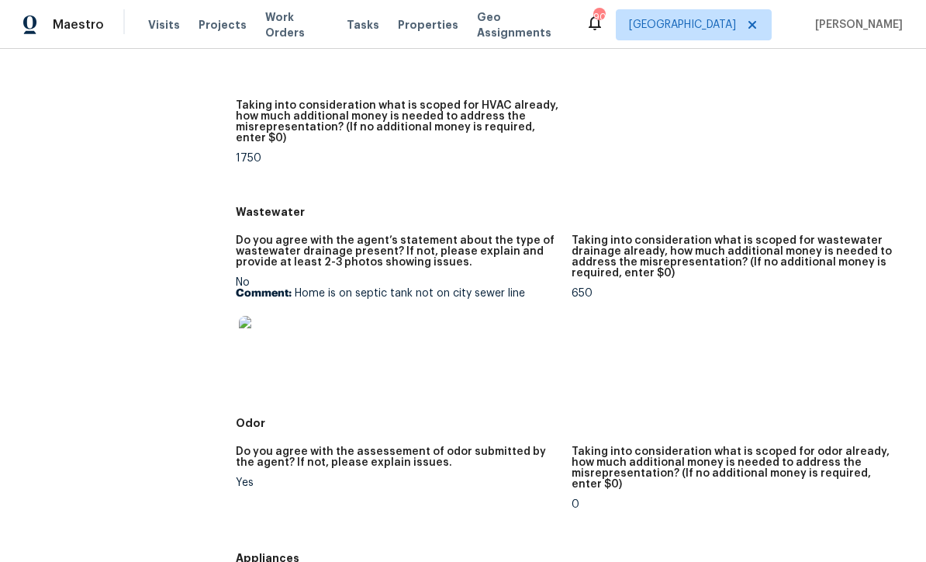
scroll to position [1256, 0]
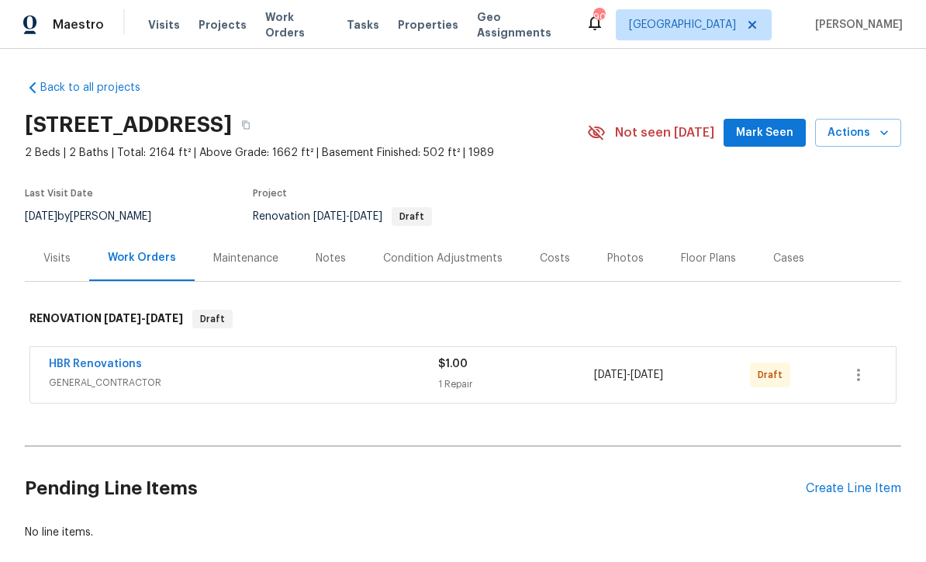
click at [545, 258] on div "Costs" at bounding box center [555, 259] width 30 height 16
